Goal: Transaction & Acquisition: Purchase product/service

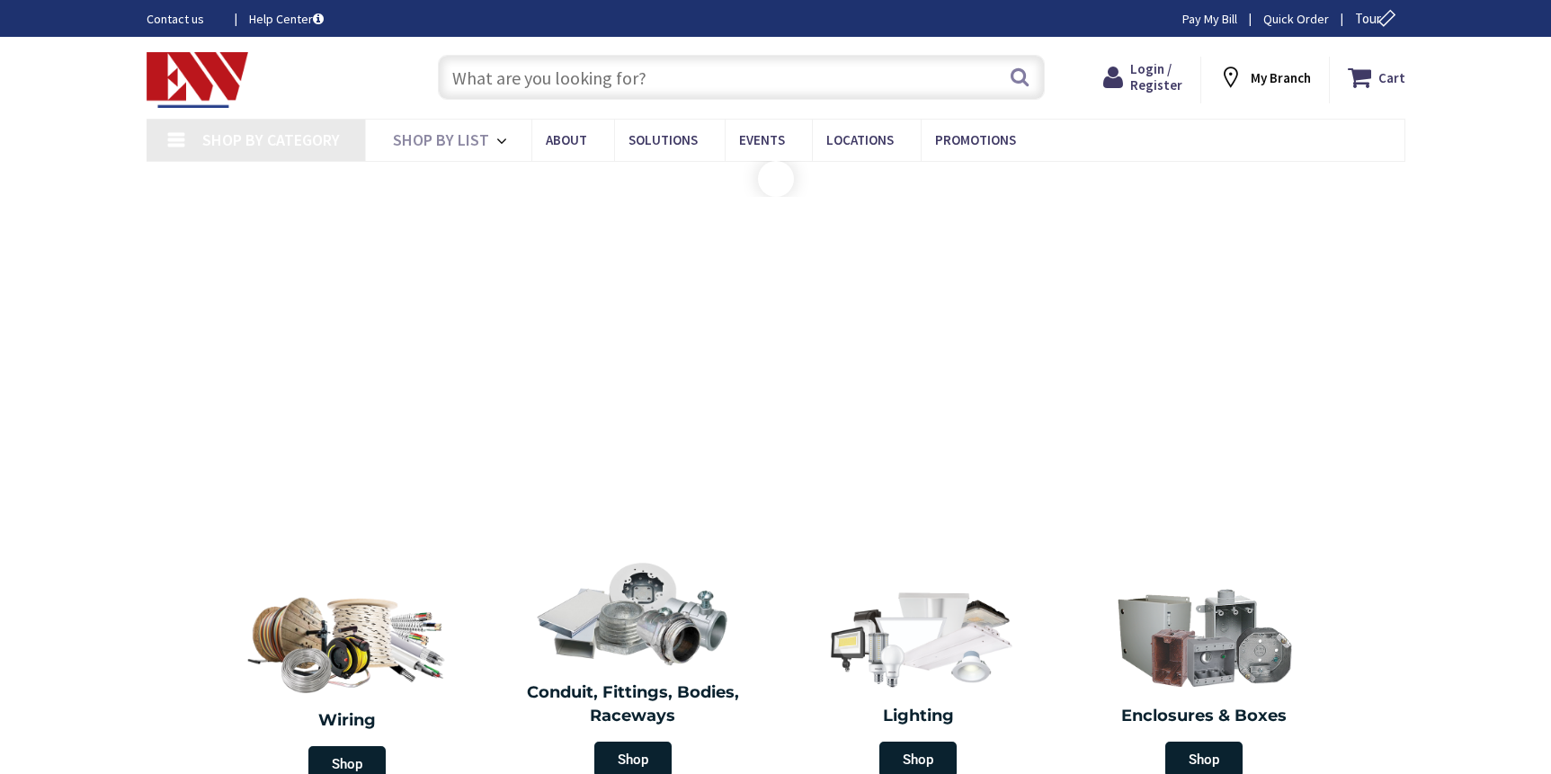
type input "[GEOGRAPHIC_DATA], [GEOGRAPHIC_DATA]"
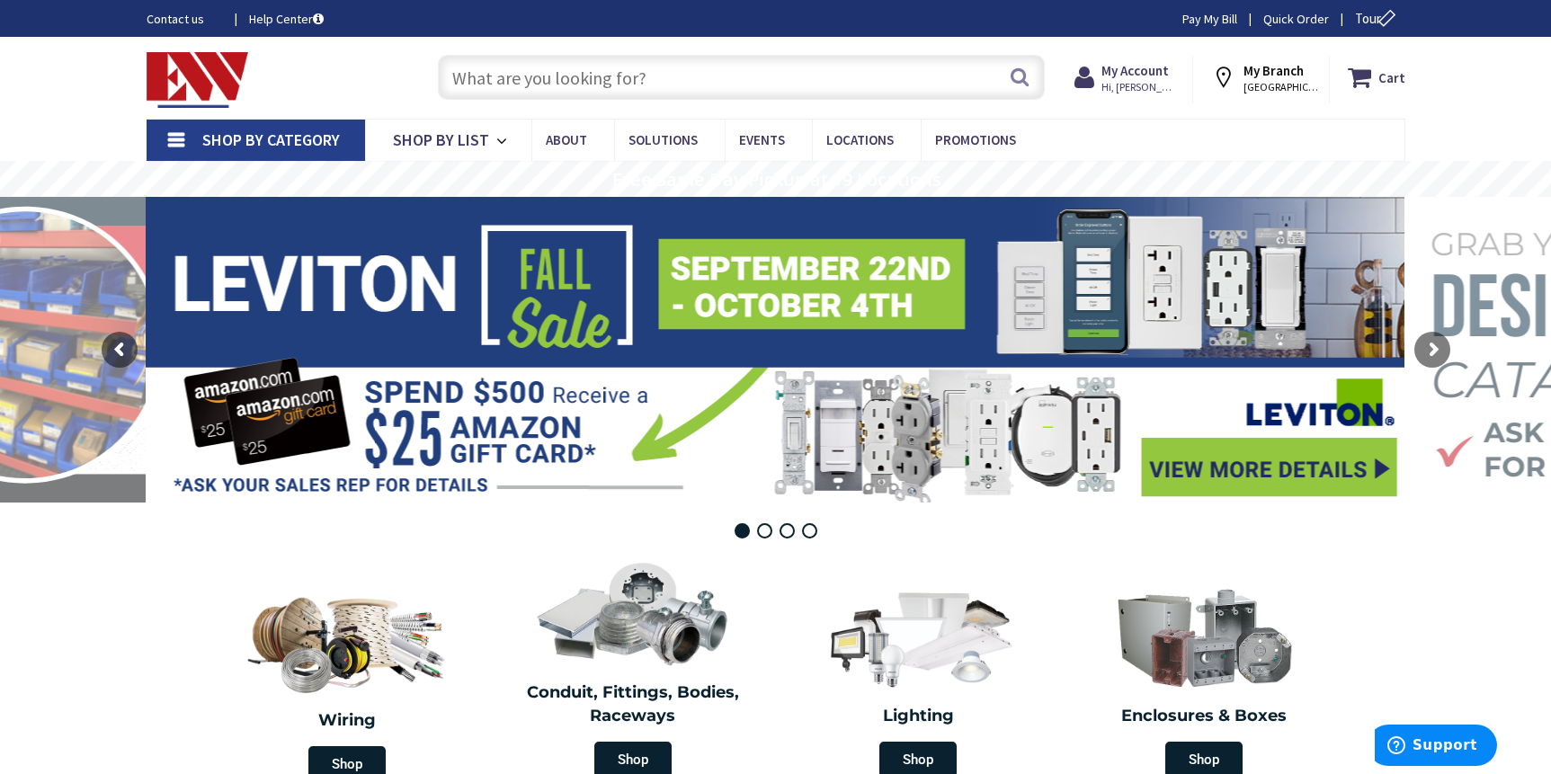
click at [657, 86] on input "text" at bounding box center [741, 77] width 607 height 45
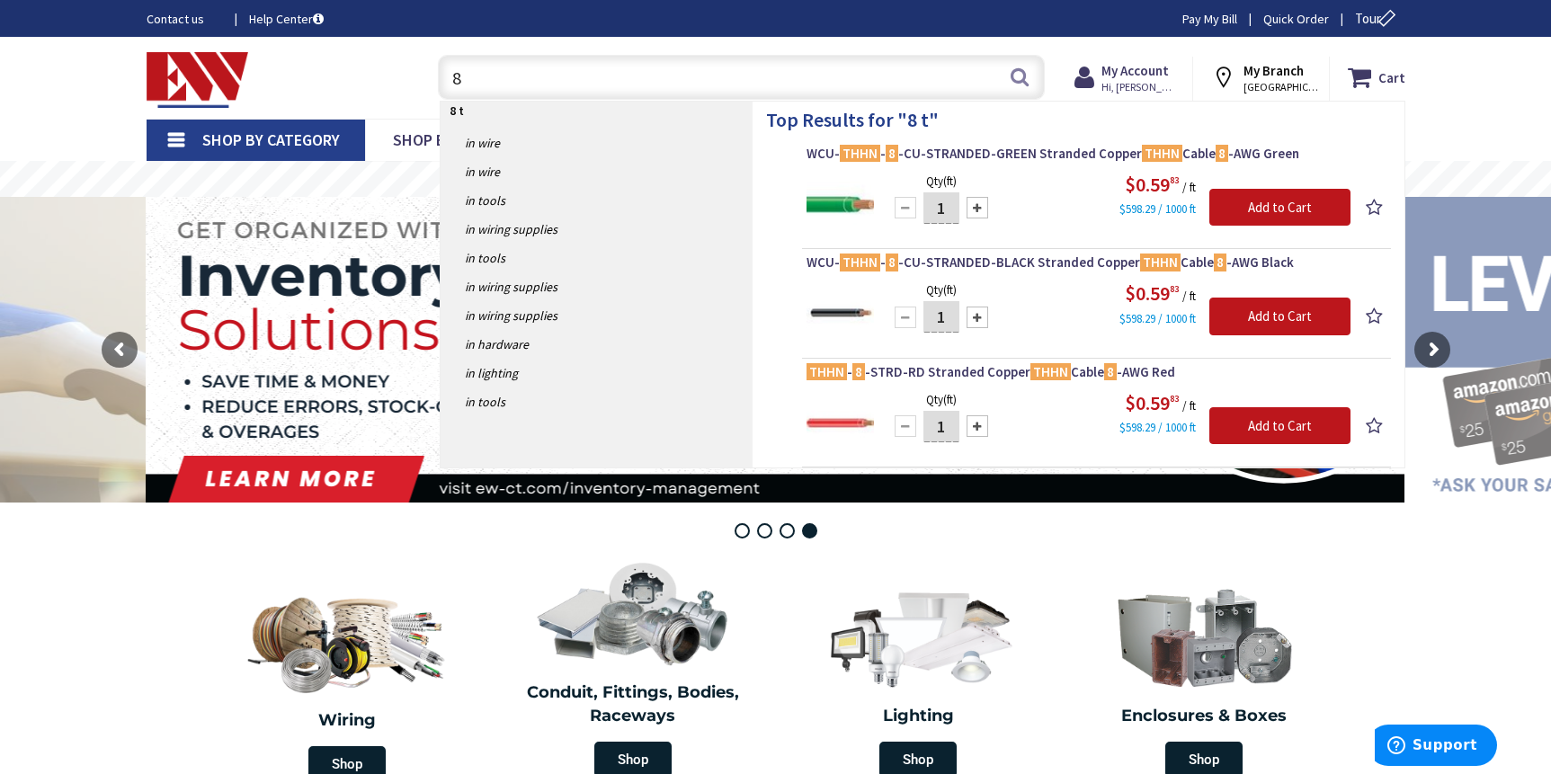
type input "8"
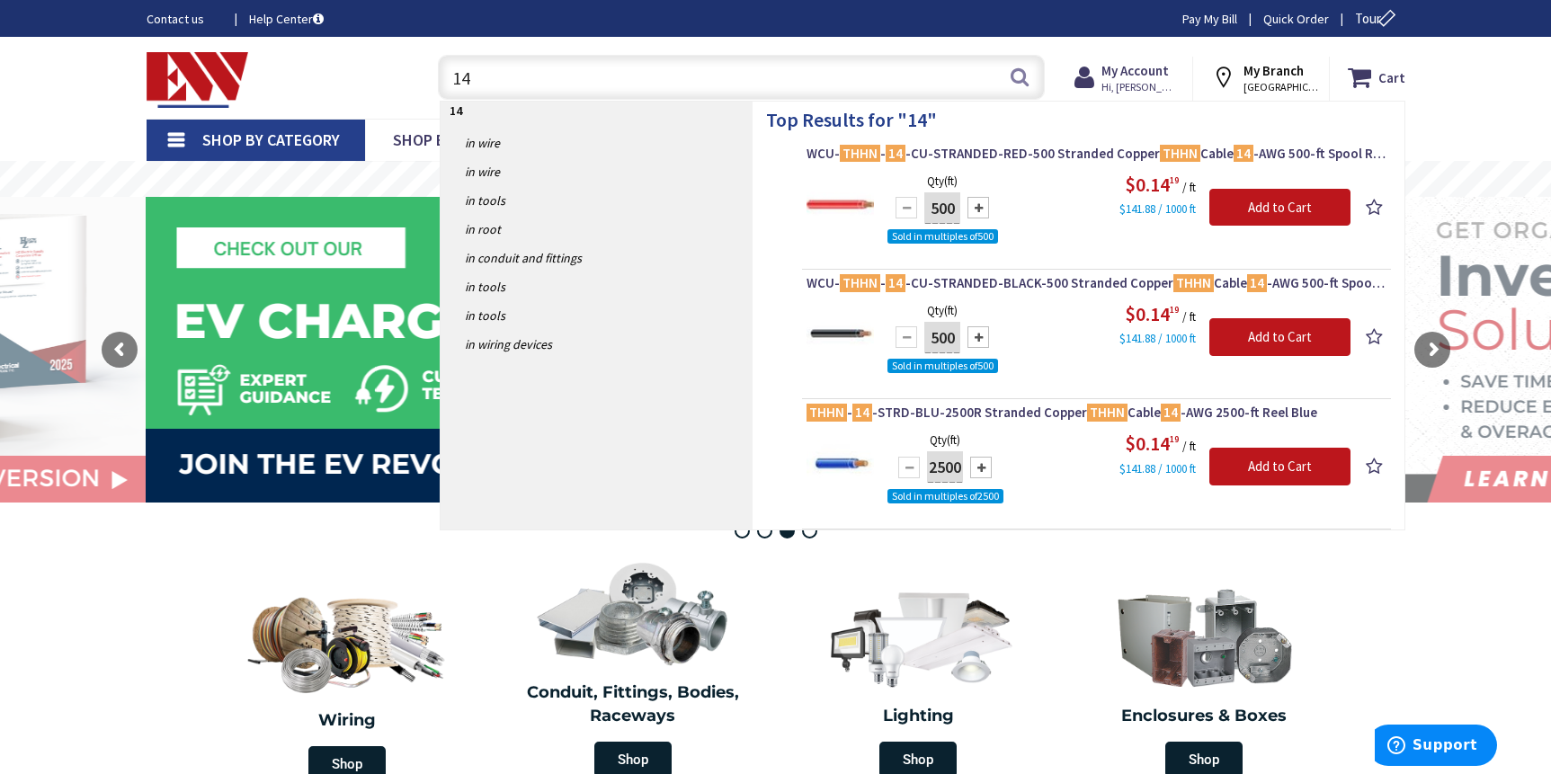
type input "1"
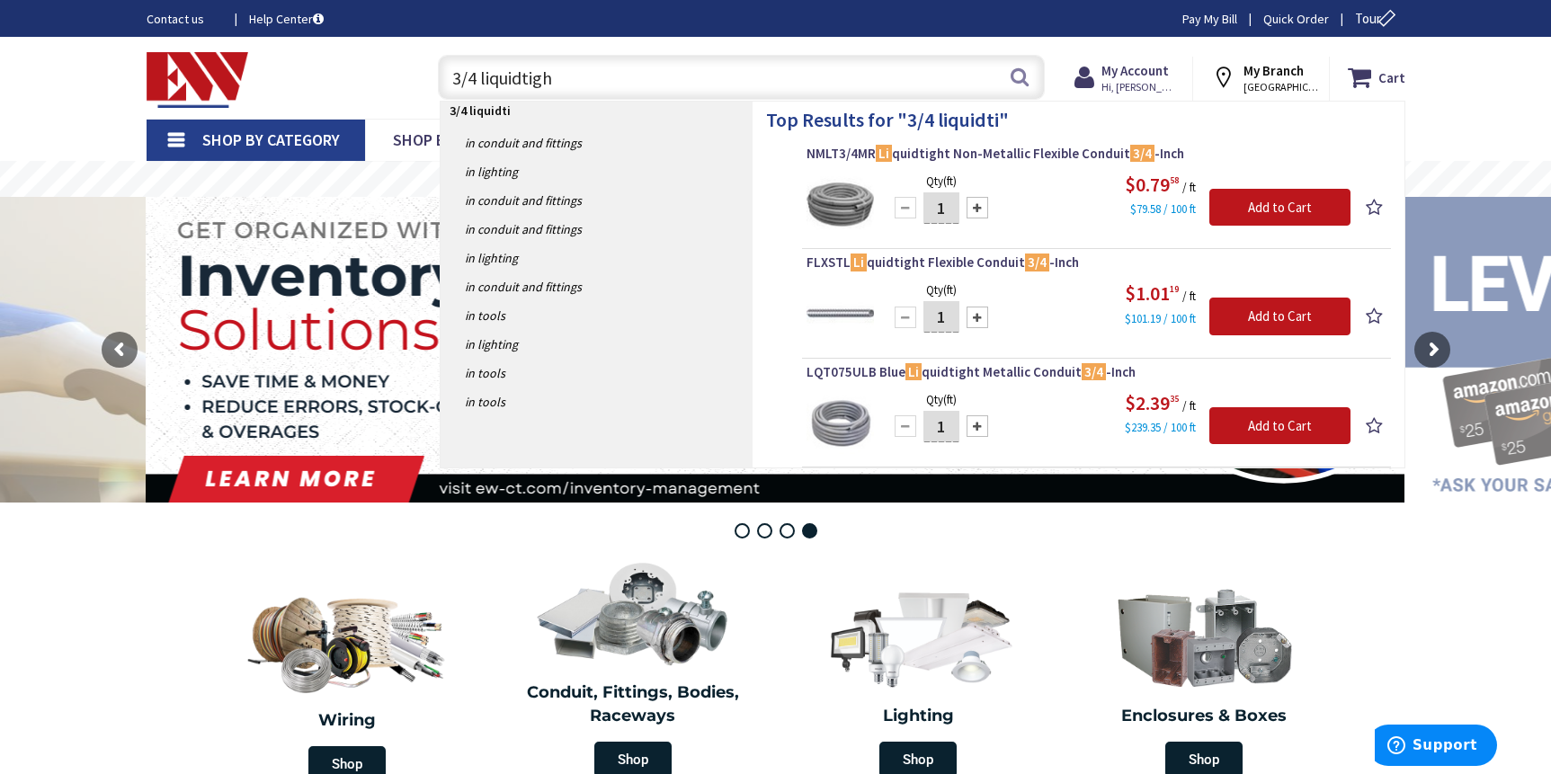
type input "3/4 liquidtight"
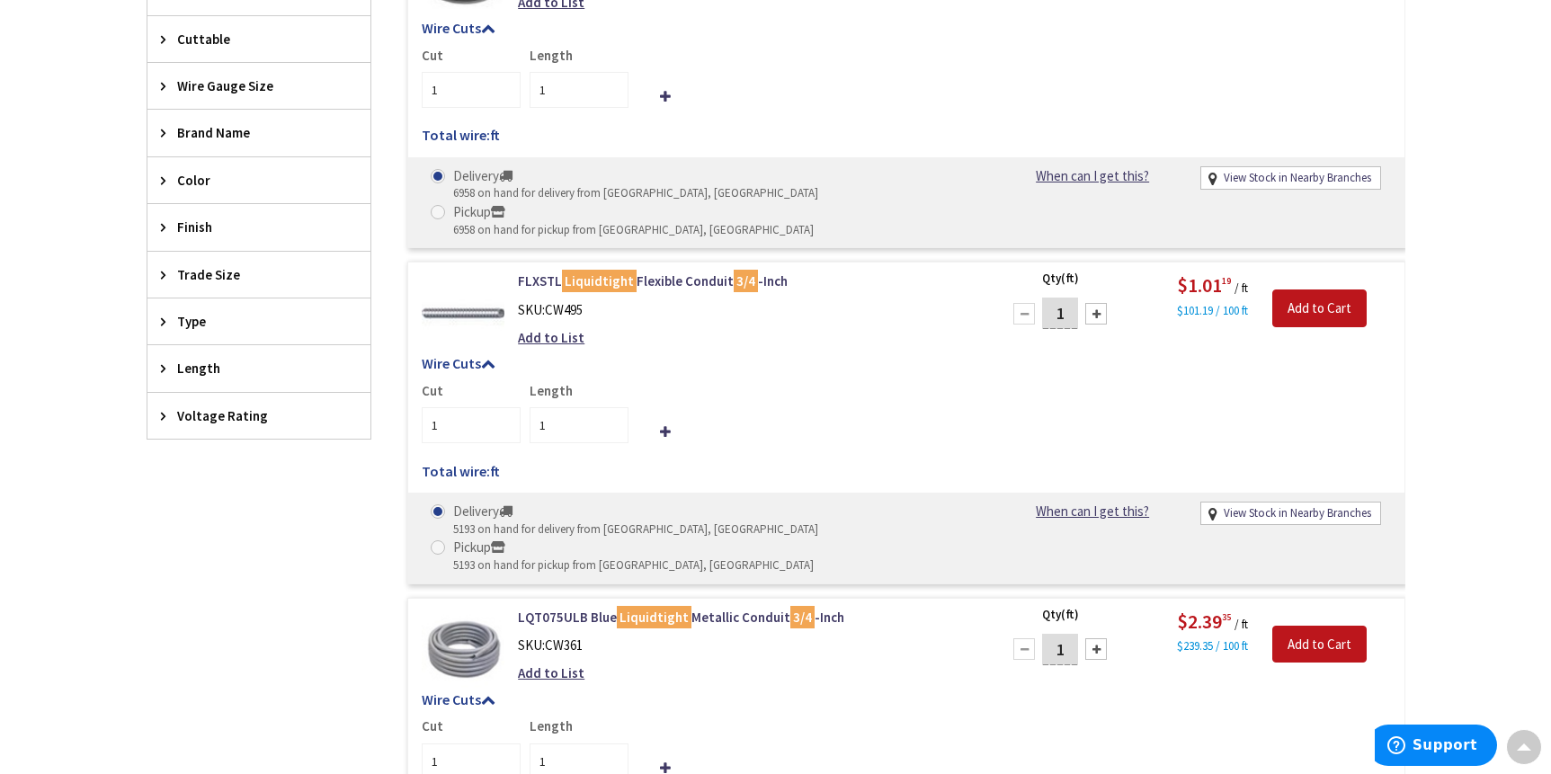
scroll to position [780, 0]
